Goal: Task Accomplishment & Management: Manage account settings

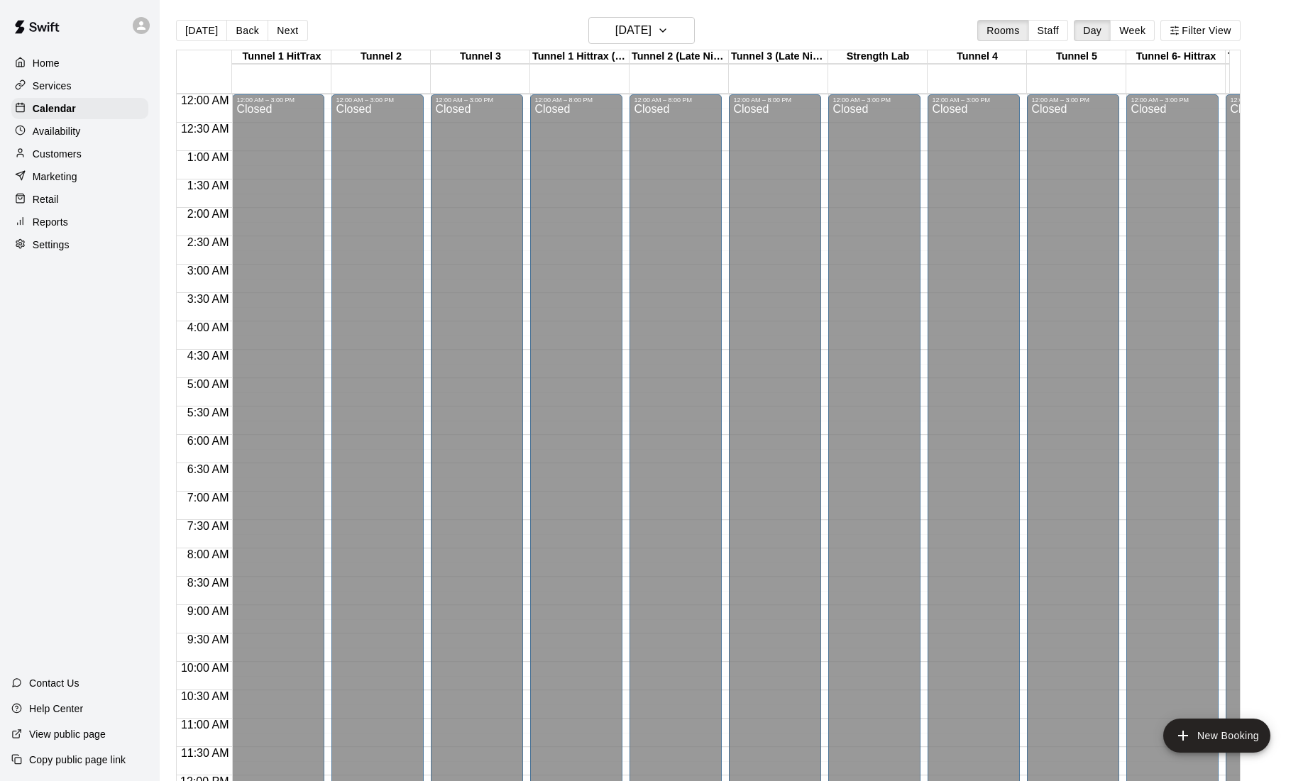
scroll to position [490, 0]
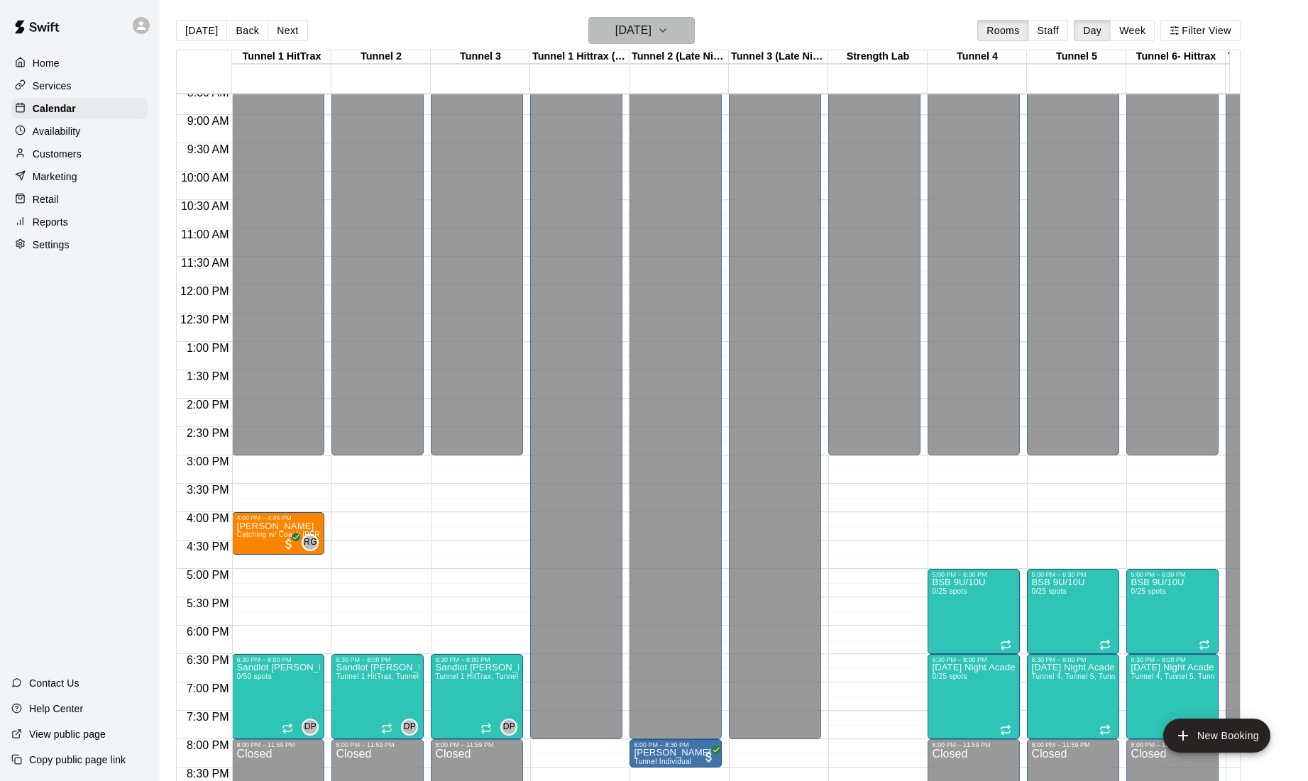
click at [631, 24] on h6 "Friday Aug 22" at bounding box center [633, 31] width 36 height 20
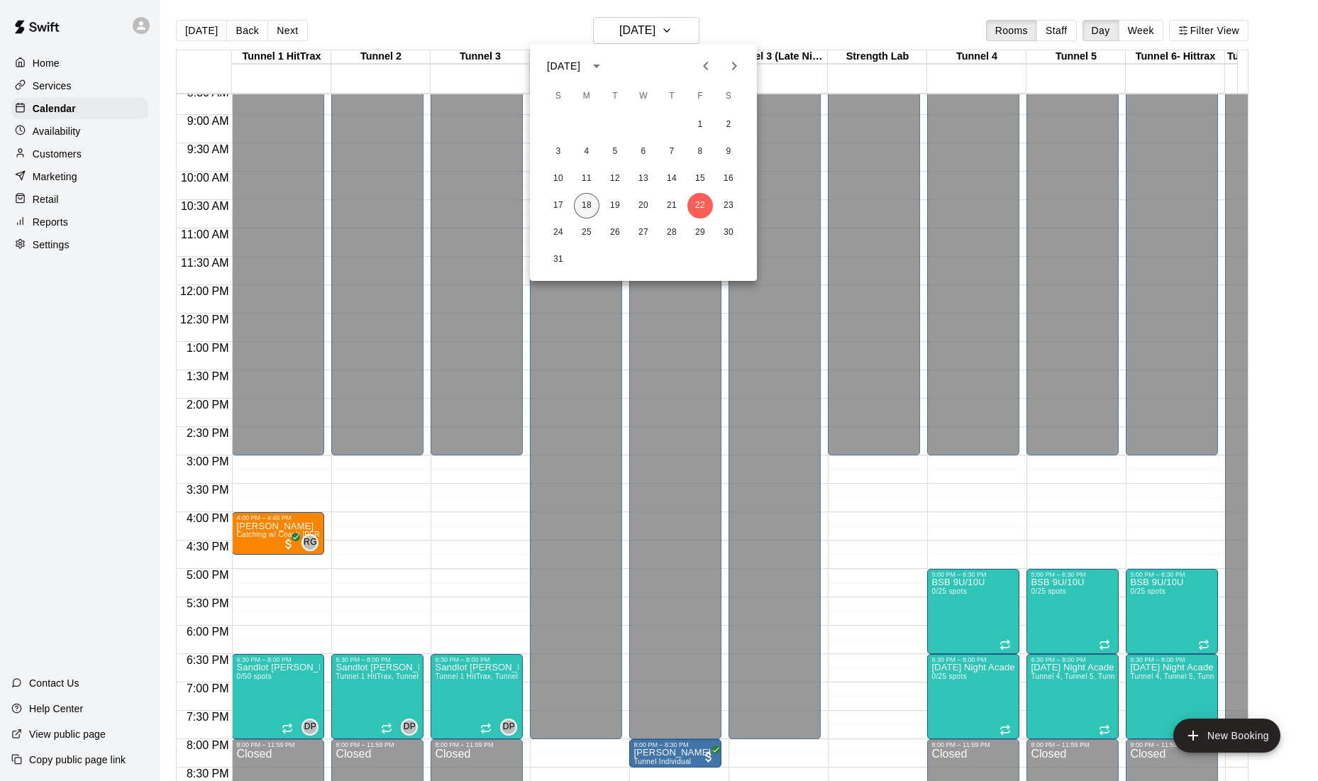
click at [584, 209] on button "18" at bounding box center [587, 206] width 26 height 26
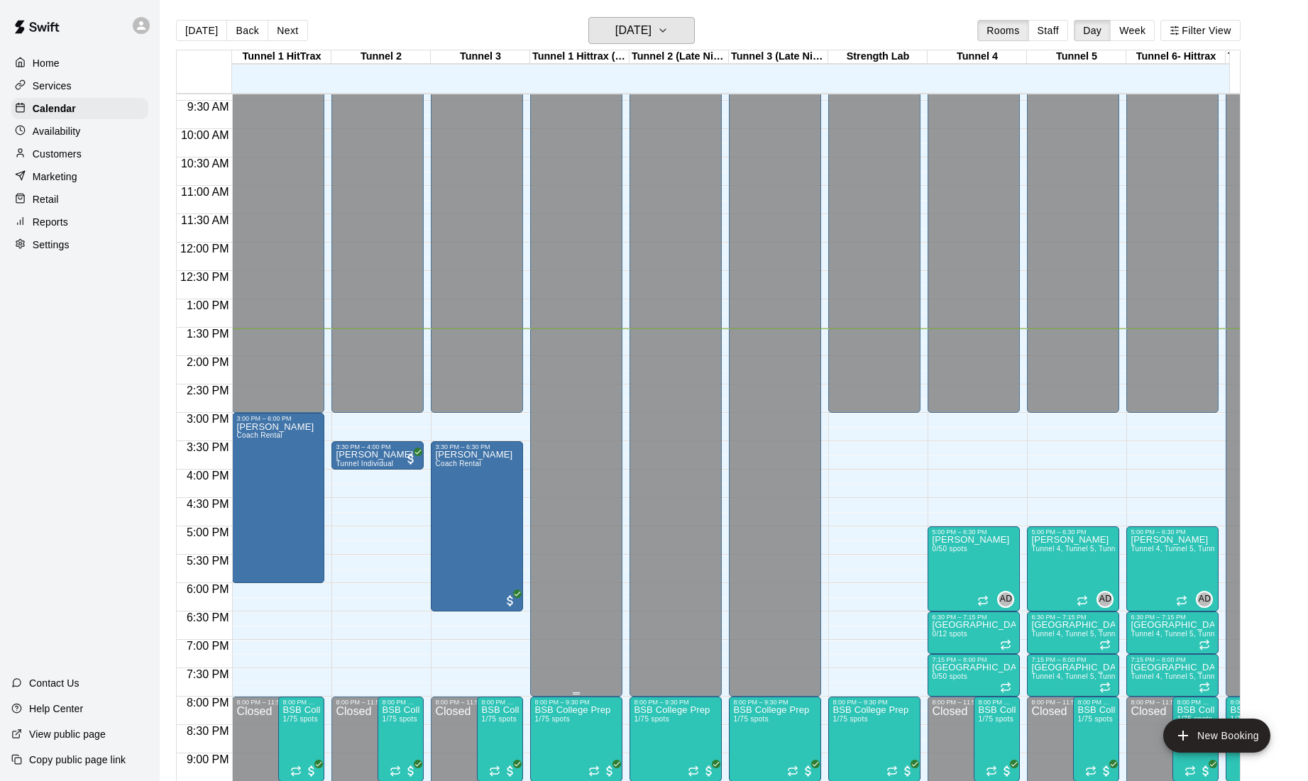
scroll to position [561, 0]
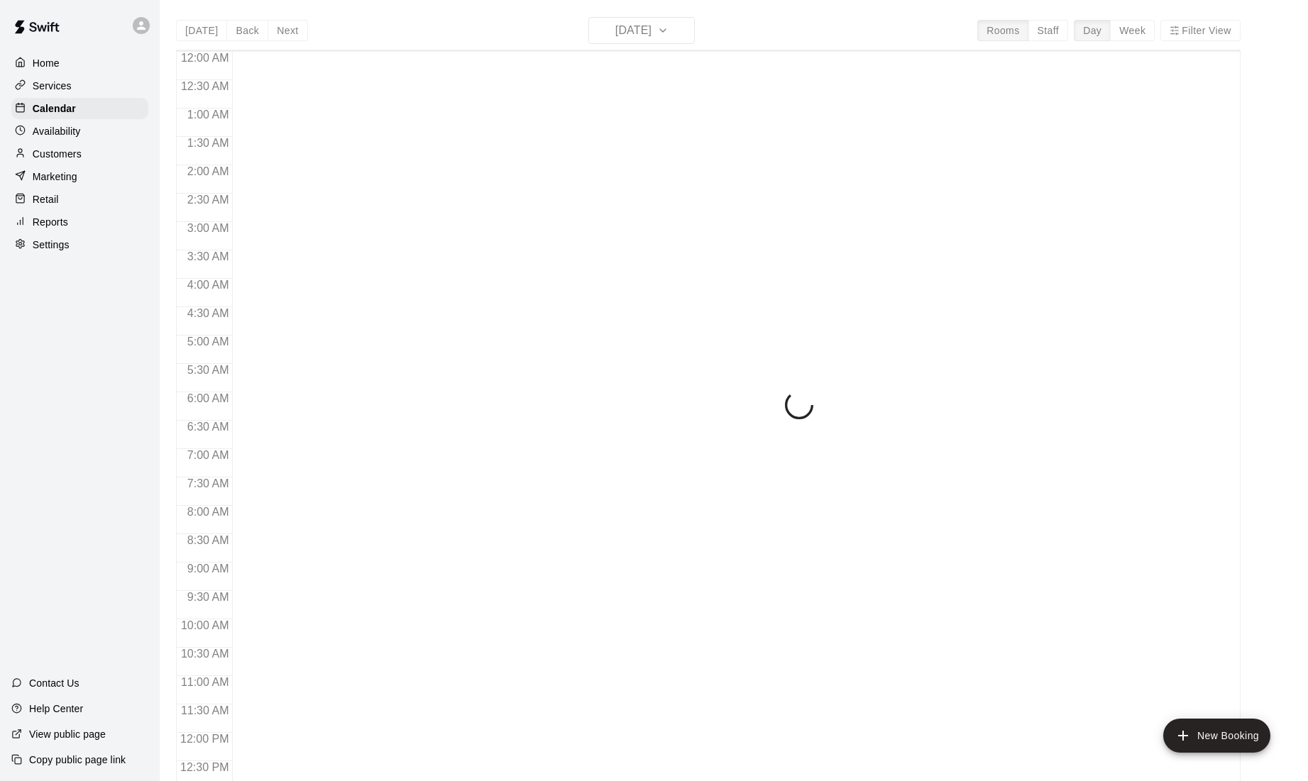
scroll to position [617, 0]
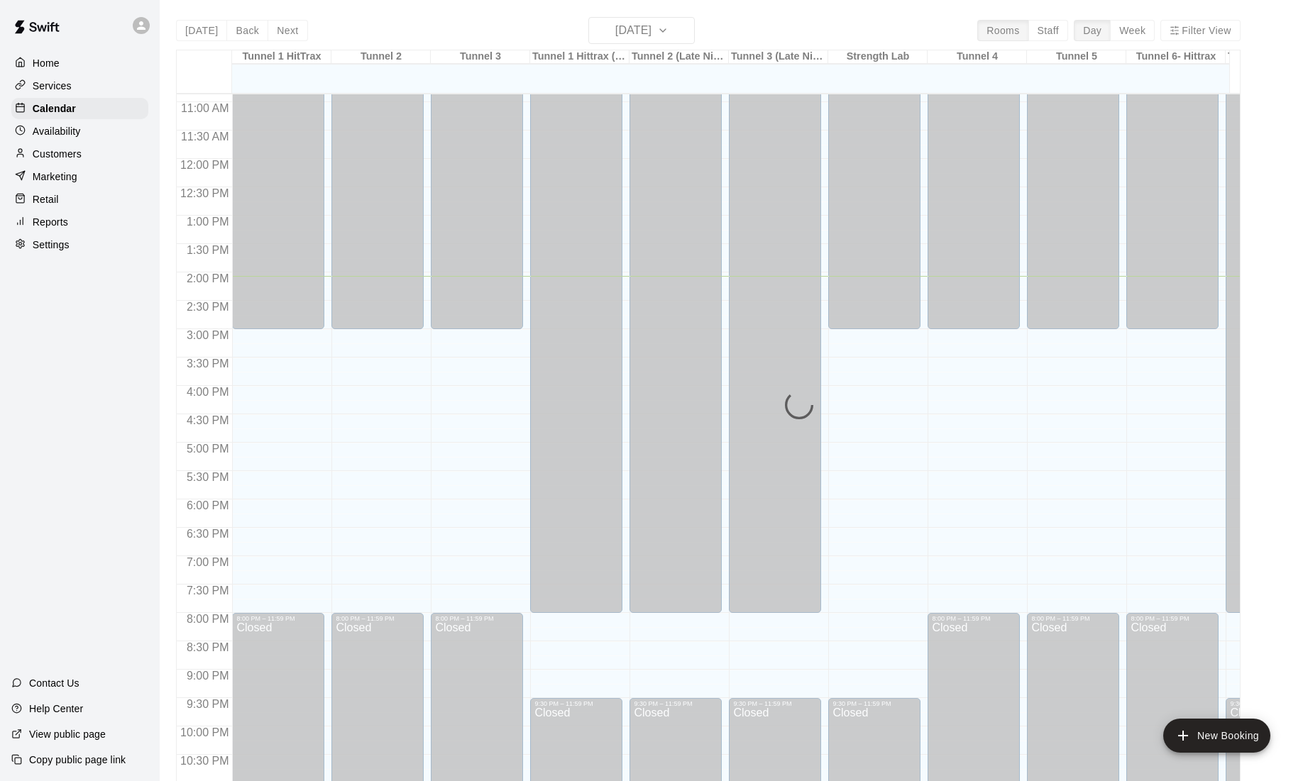
click at [74, 90] on div "Services" at bounding box center [79, 85] width 137 height 21
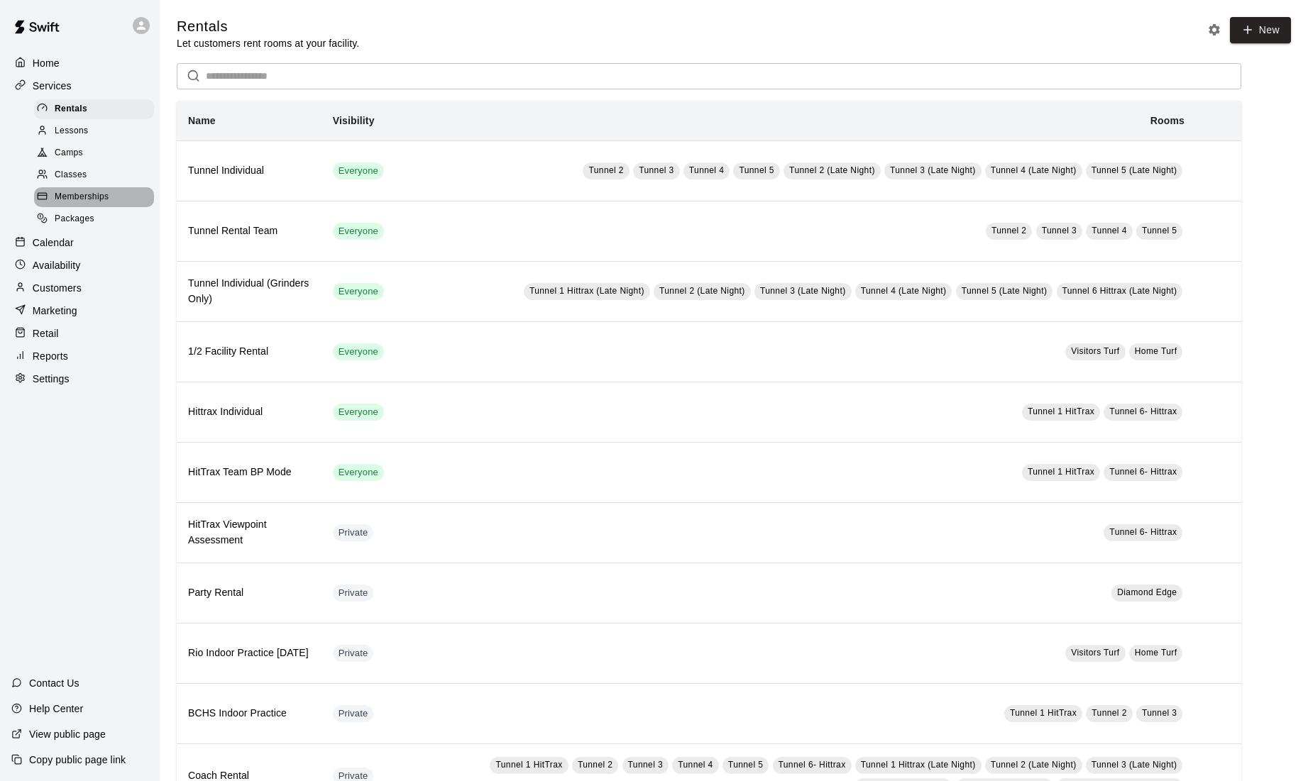
click at [89, 202] on span "Memberships" at bounding box center [82, 197] width 54 height 14
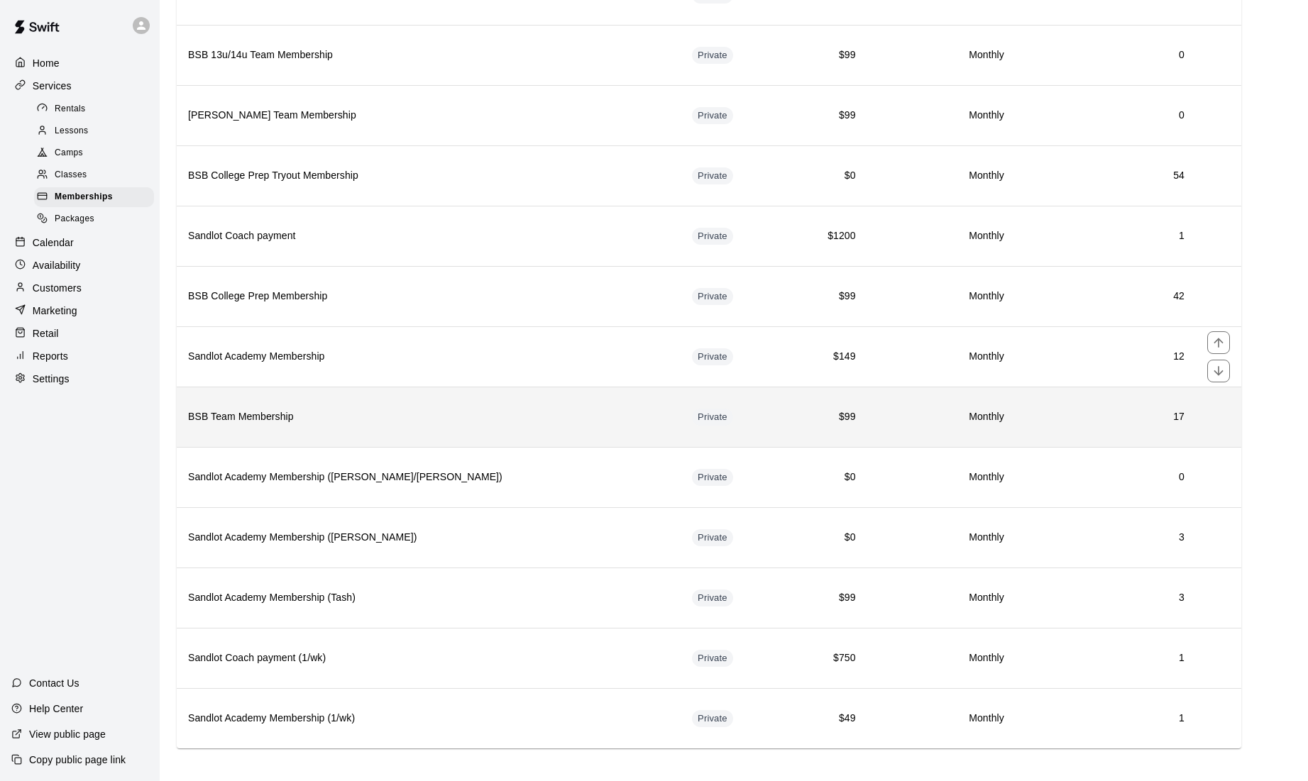
scroll to position [607, 0]
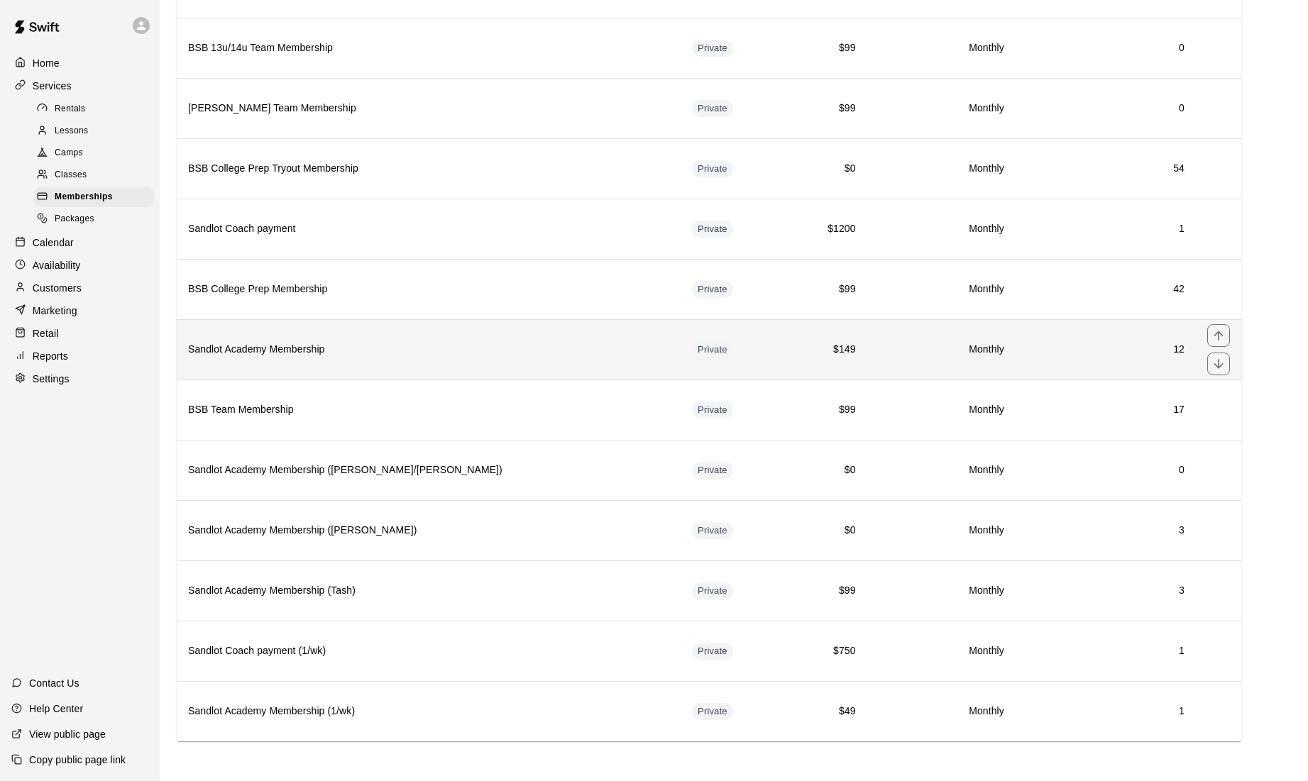
click at [378, 347] on h6 "Sandlot Academy Membership" at bounding box center [428, 350] width 481 height 16
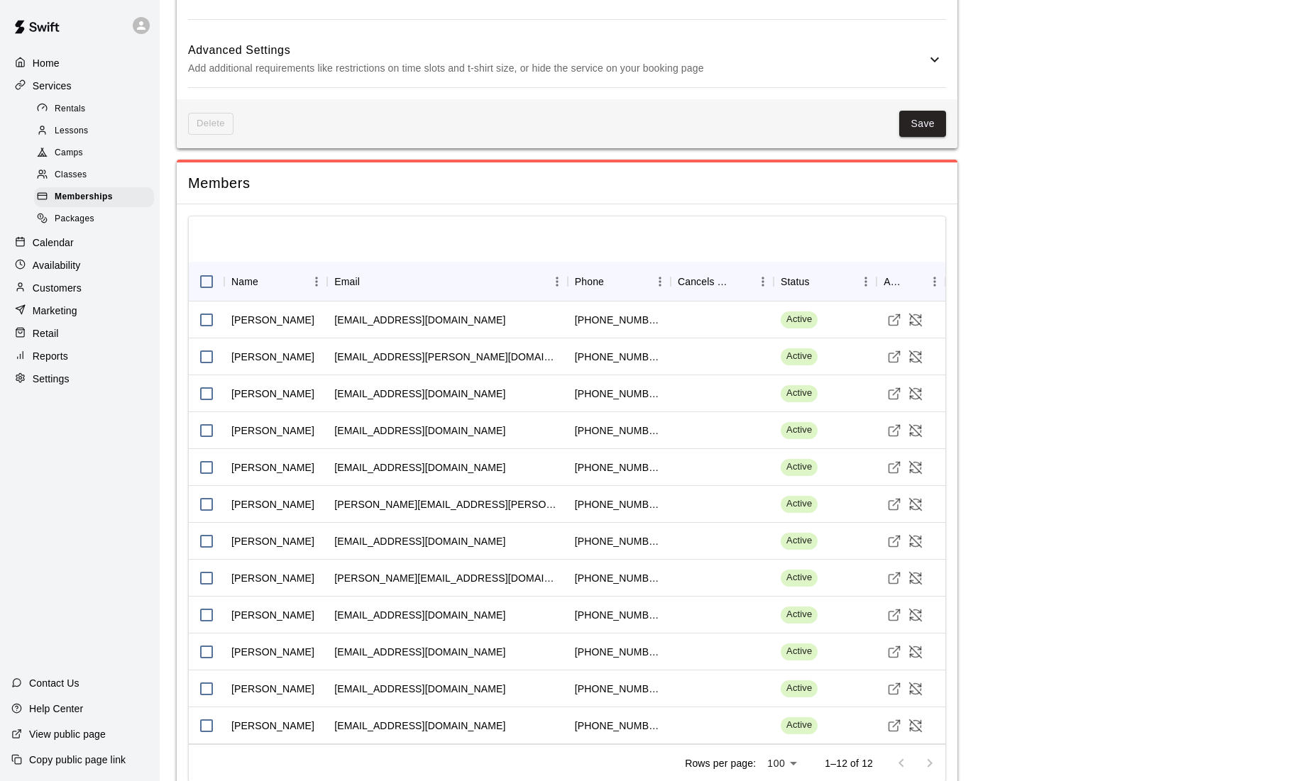
scroll to position [922, 0]
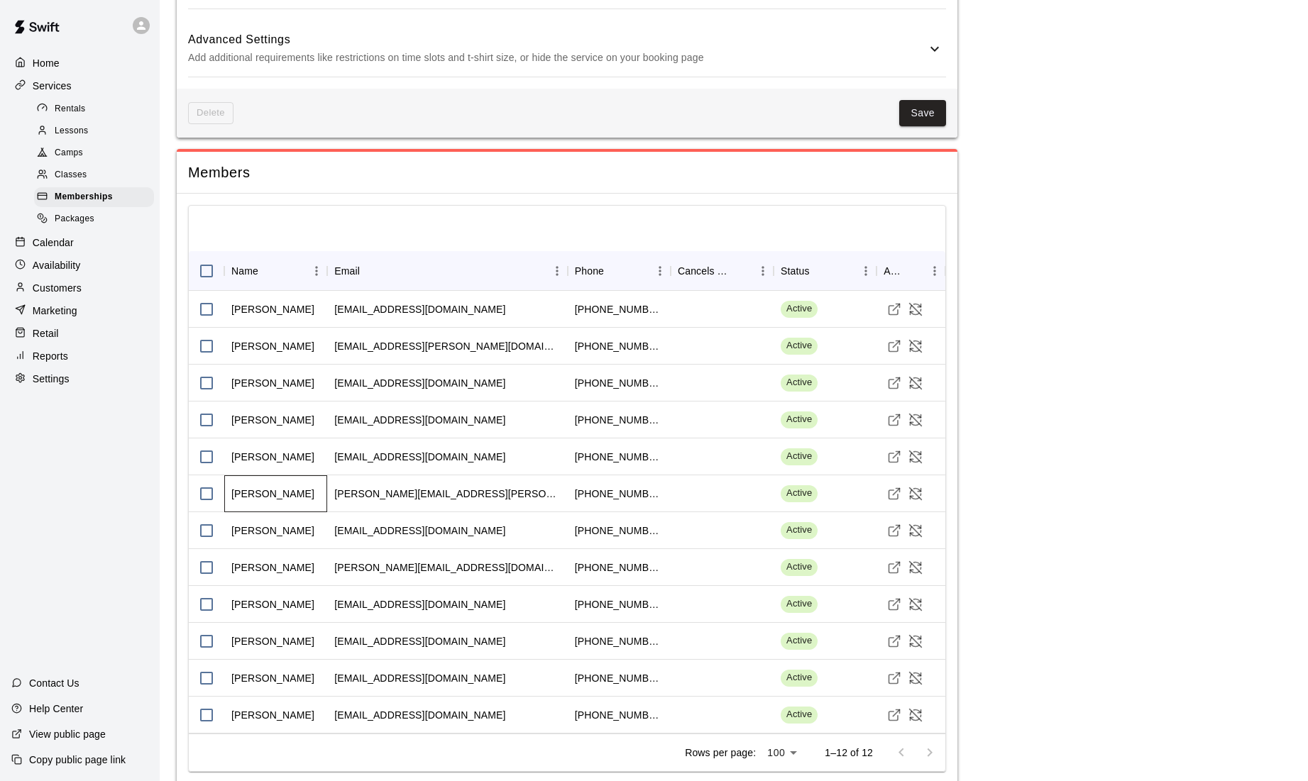
click at [268, 495] on div "[PERSON_NAME]" at bounding box center [272, 494] width 83 height 14
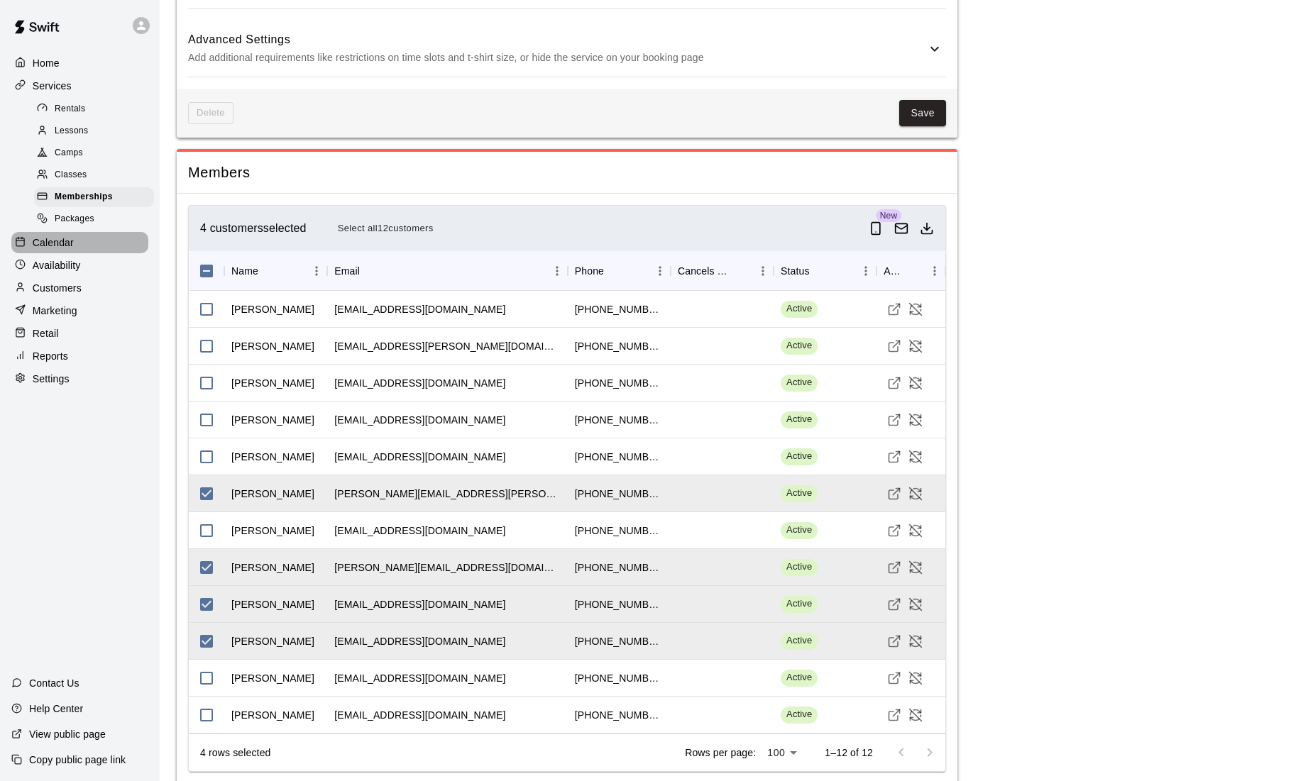
click at [54, 250] on p "Calendar" at bounding box center [53, 243] width 41 height 14
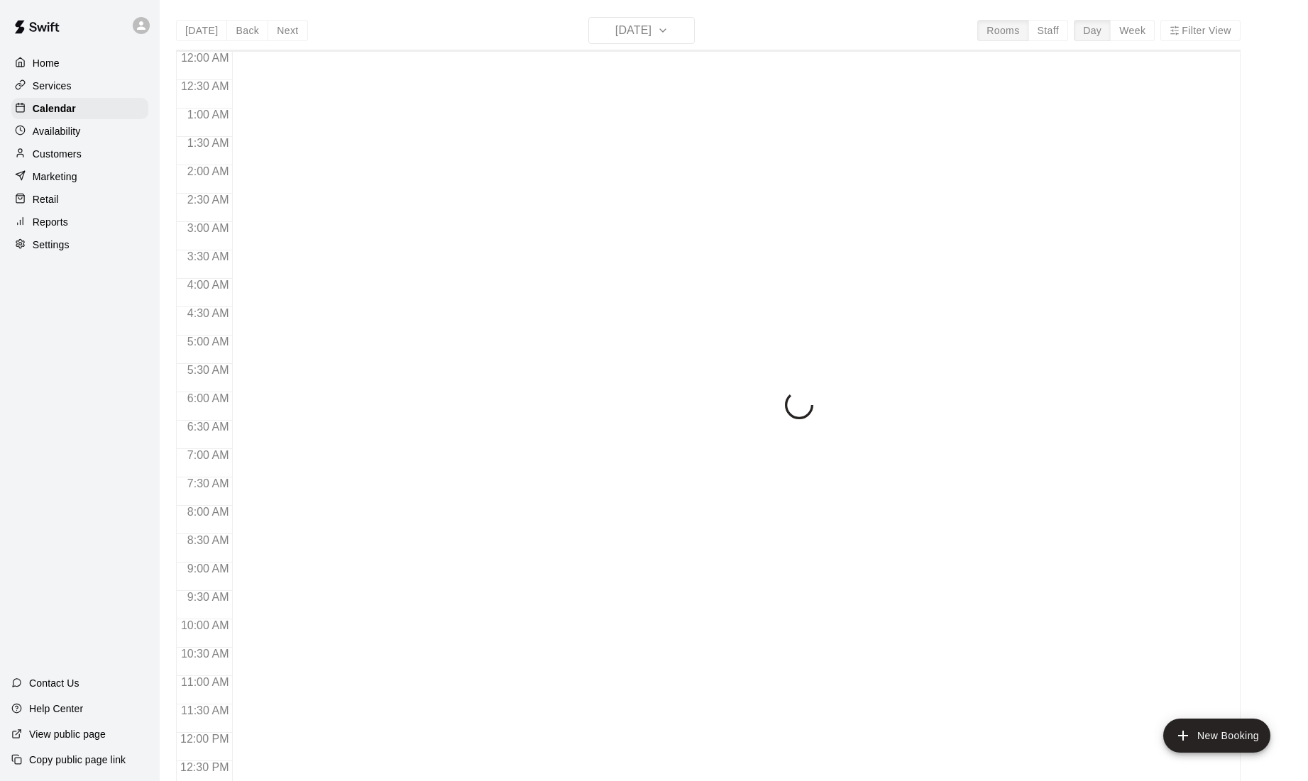
scroll to position [617, 0]
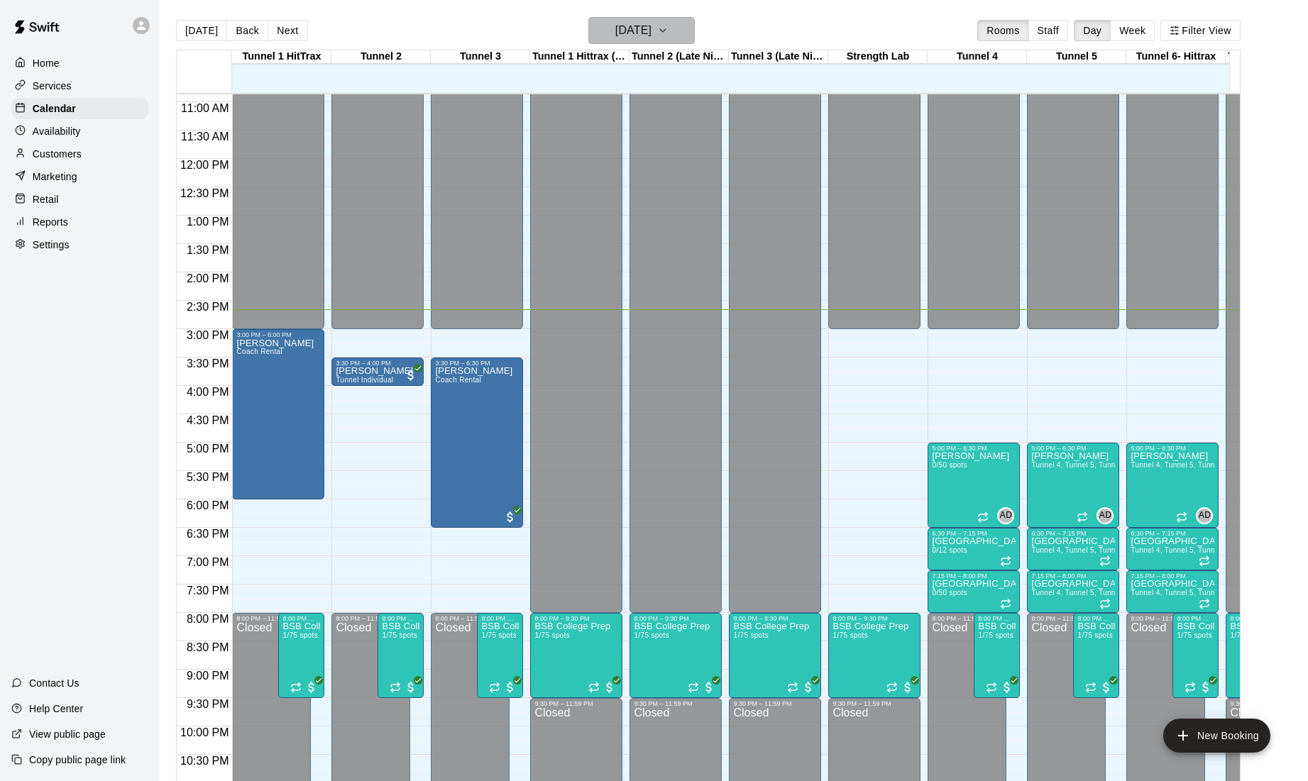
click at [615, 31] on h6 "[DATE]" at bounding box center [633, 31] width 36 height 20
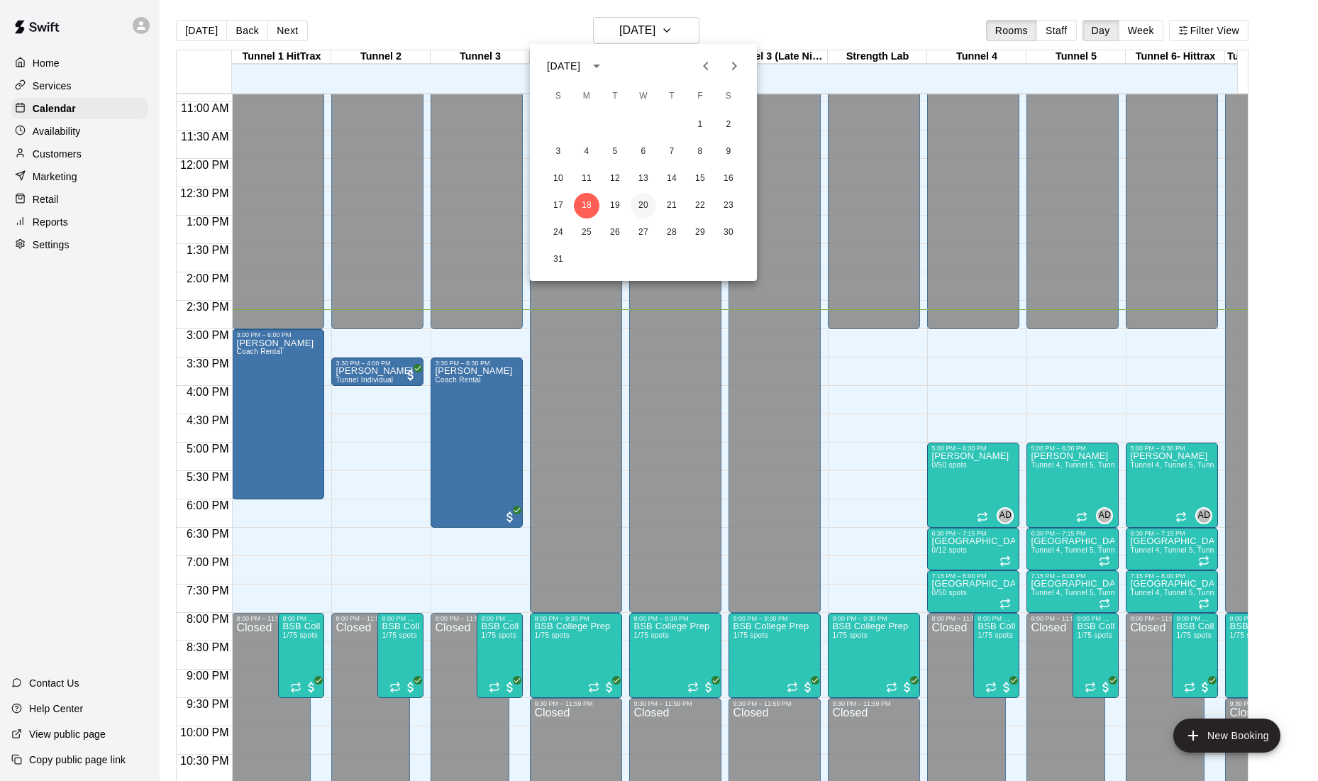
click at [641, 200] on button "20" at bounding box center [644, 206] width 26 height 26
